Goal: Task Accomplishment & Management: Manage account settings

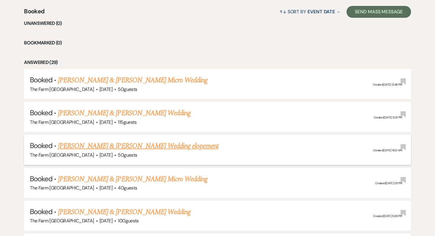
scroll to position [233, 0]
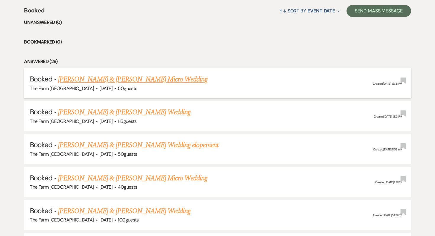
click at [146, 77] on link "[PERSON_NAME] & [PERSON_NAME] Micro Wedding" at bounding box center [133, 79] width 150 height 11
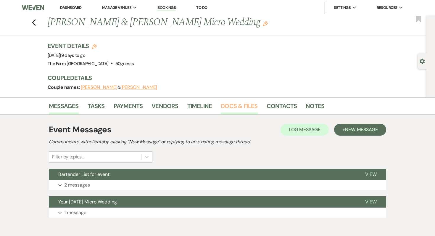
click at [240, 107] on link "Docs & Files" at bounding box center [239, 107] width 37 height 13
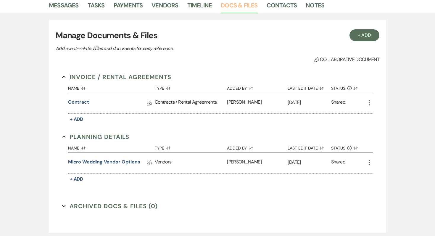
scroll to position [102, 0]
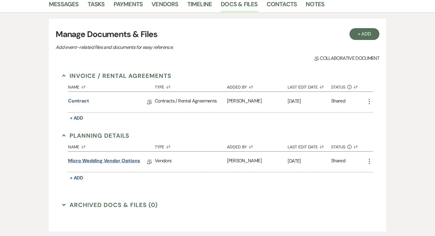
click at [123, 162] on link "Micro Wedding Vendor Options" at bounding box center [104, 161] width 72 height 9
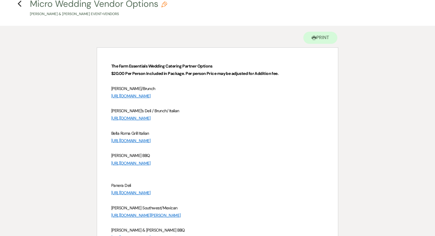
scroll to position [31, 0]
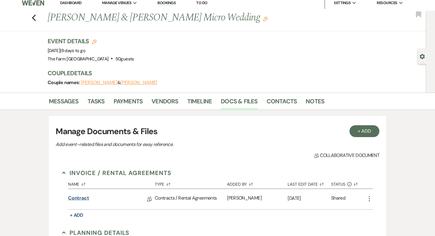
scroll to position [4, 0]
click at [240, 100] on link "Docs & Files" at bounding box center [239, 103] width 37 height 13
click at [33, 17] on use "button" at bounding box center [34, 18] width 4 height 7
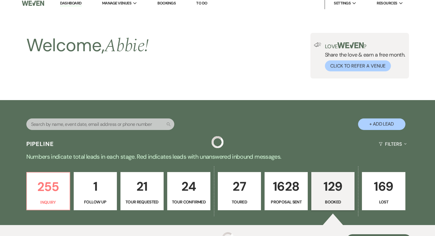
scroll to position [233, 0]
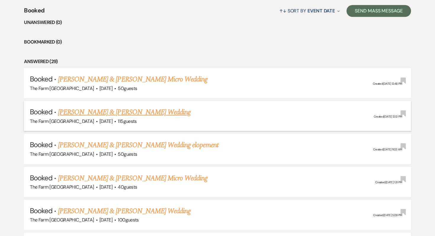
click at [109, 113] on link "[PERSON_NAME] & [PERSON_NAME] Wedding" at bounding box center [124, 112] width 133 height 11
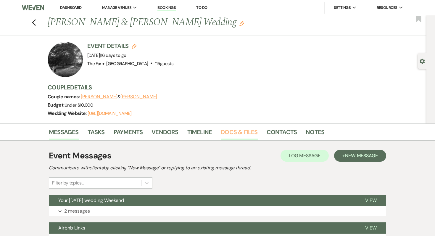
click at [238, 137] on link "Docs & Files" at bounding box center [239, 133] width 37 height 13
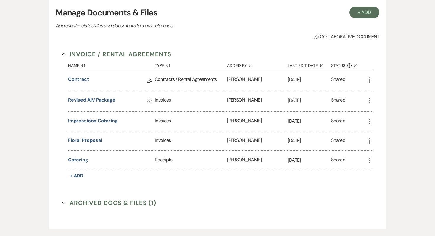
scroll to position [150, 0]
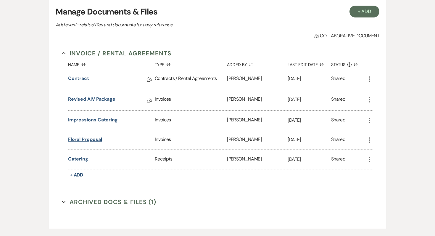
click at [81, 138] on button "Floral Proposal" at bounding box center [85, 139] width 34 height 7
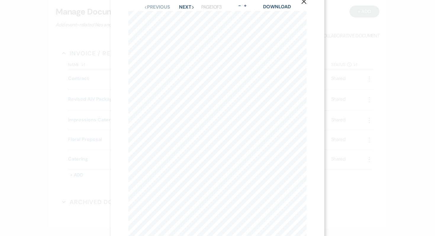
scroll to position [0, 0]
click at [304, 17] on icon "X" at bounding box center [303, 15] width 5 height 5
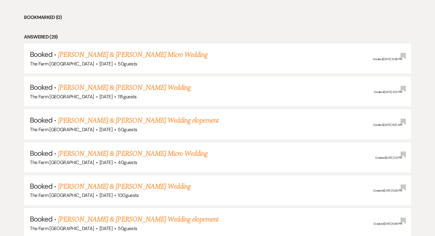
scroll to position [259, 0]
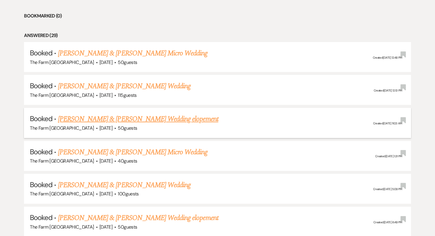
click at [90, 115] on link "[PERSON_NAME] & [PERSON_NAME] Wedding elopement" at bounding box center [138, 119] width 160 height 11
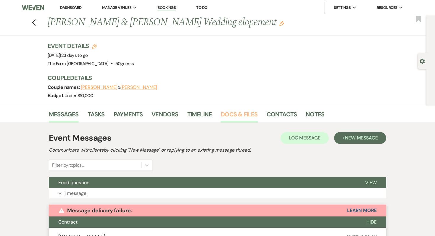
click at [233, 116] on link "Docs & Files" at bounding box center [239, 115] width 37 height 13
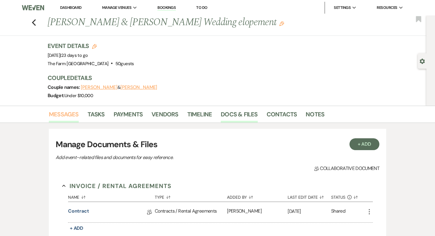
click at [58, 113] on link "Messages" at bounding box center [64, 115] width 30 height 13
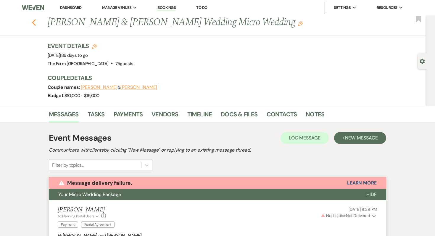
click at [34, 23] on icon "Previous" at bounding box center [34, 22] width 4 height 7
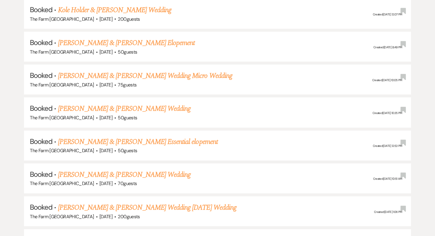
scroll to position [797, 0]
click at [79, 104] on link "[PERSON_NAME] & [PERSON_NAME] Wedding" at bounding box center [124, 108] width 133 height 11
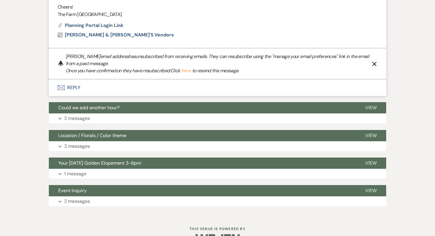
scroll to position [448, 0]
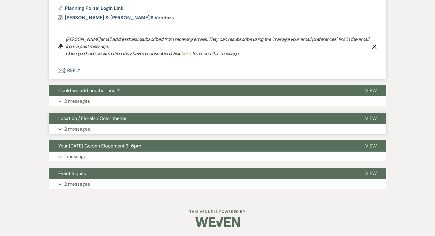
click at [78, 127] on p "2 messages" at bounding box center [77, 129] width 26 height 8
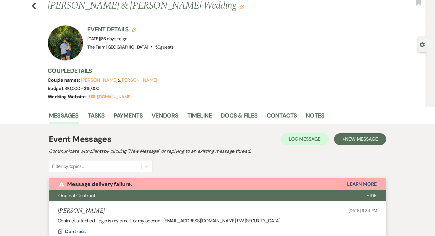
scroll to position [15, 0]
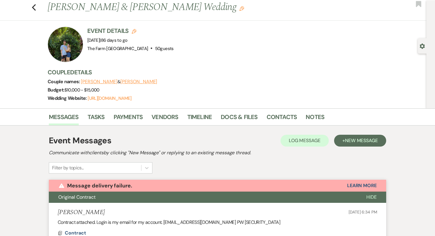
click at [37, 8] on div "Previous [PERSON_NAME] & [PERSON_NAME] Wedding Edit Bookmark" at bounding box center [211, 10] width 429 height 20
click at [33, 8] on use "button" at bounding box center [34, 7] width 4 height 7
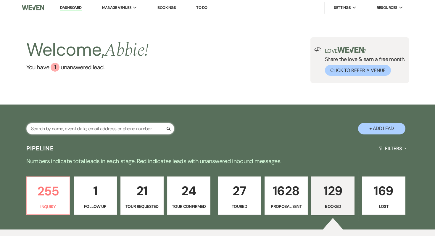
click at [93, 131] on input "text" at bounding box center [100, 129] width 148 height 12
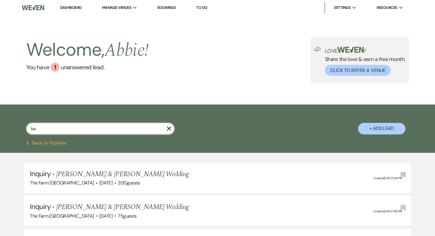
type input "k"
click at [28, 141] on use "button" at bounding box center [27, 143] width 3 height 4
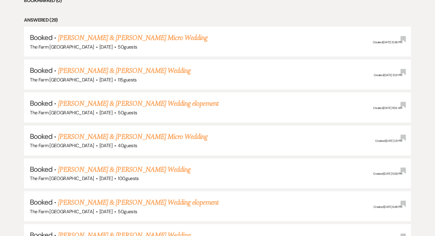
scroll to position [275, 0]
